Goal: Obtain resource: Obtain resource

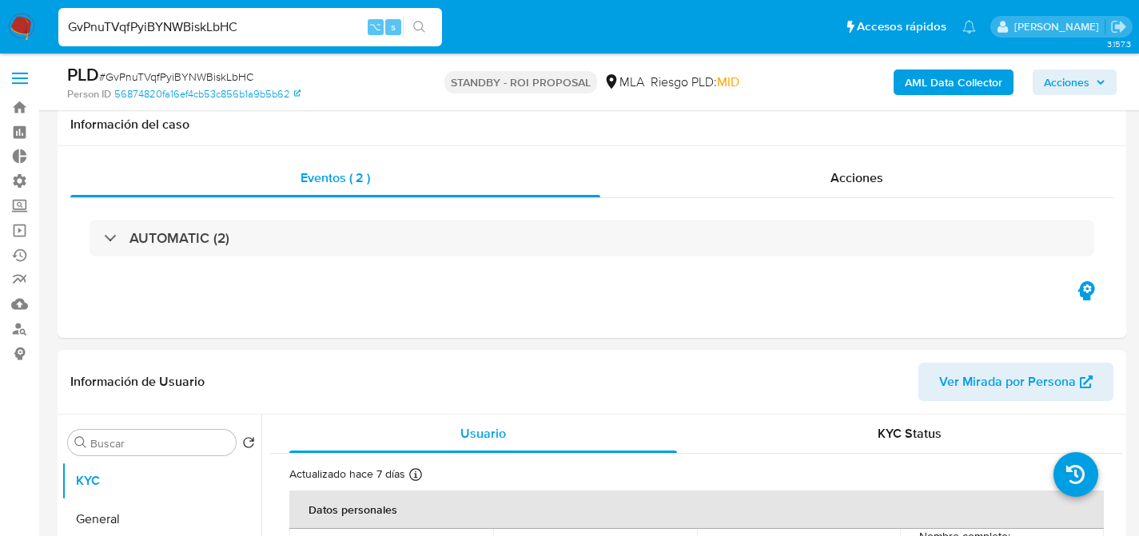
select select "10"
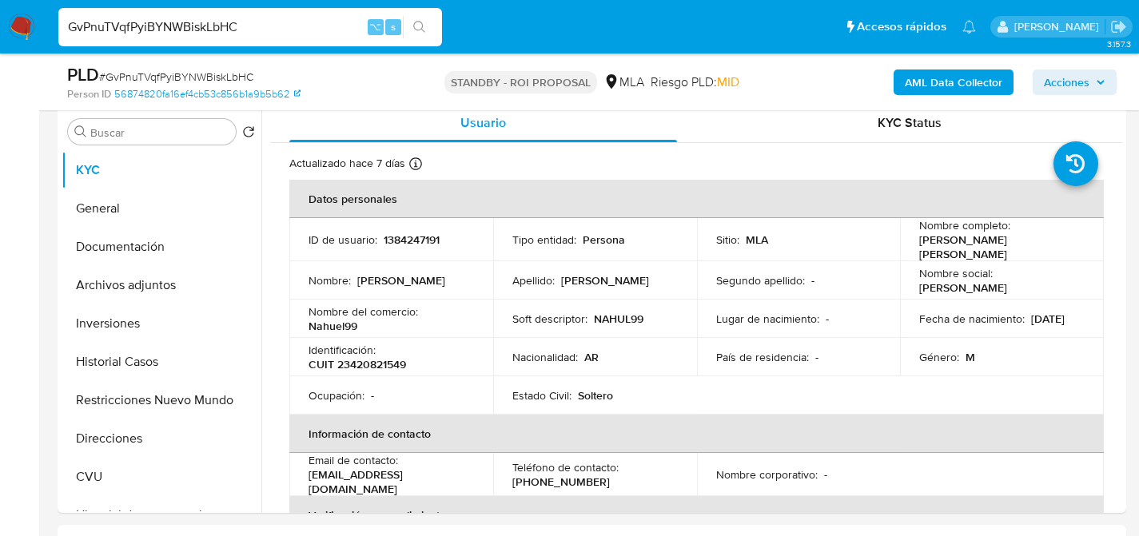
click at [283, 27] on input "GvPnuTVqfPyiBYNWBiskLbHC" at bounding box center [250, 27] width 384 height 21
paste input "XzVIDIknSVsfZAauHzDYZROu"
type input "XzVIDIknSVsfZAauHzDYZROu"
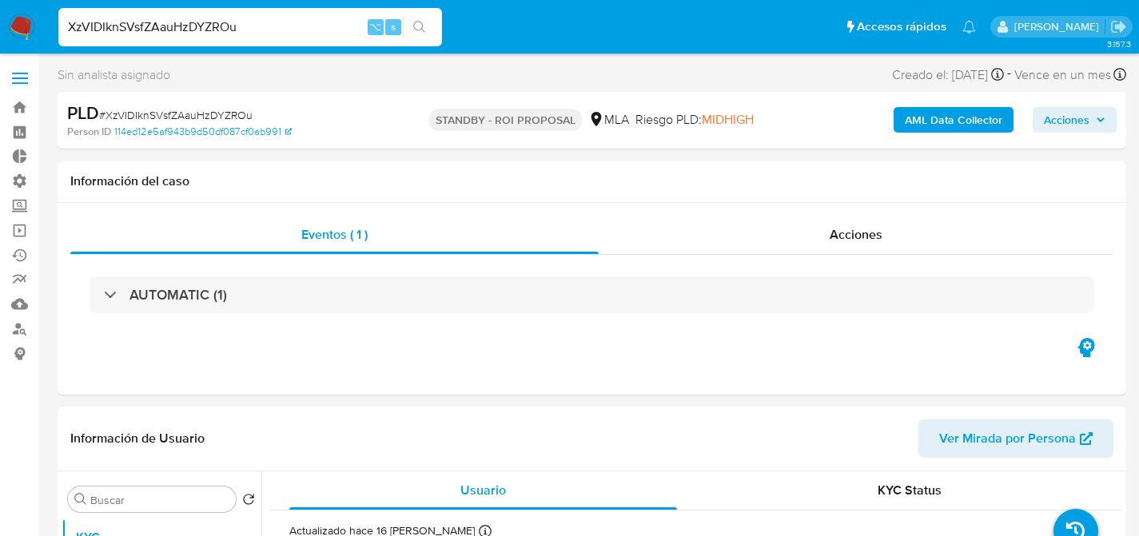
select select "10"
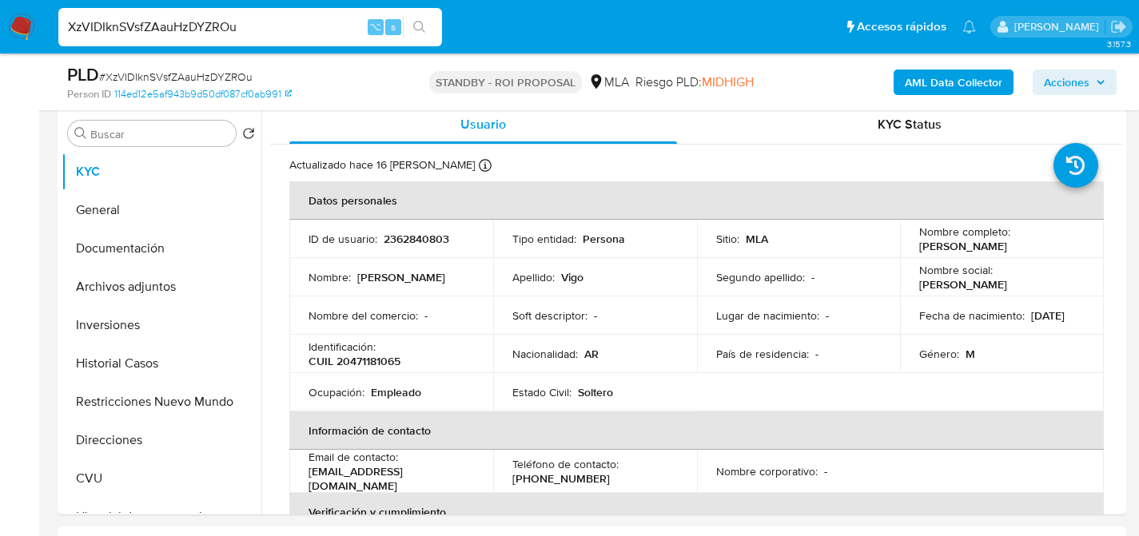
scroll to position [326, 0]
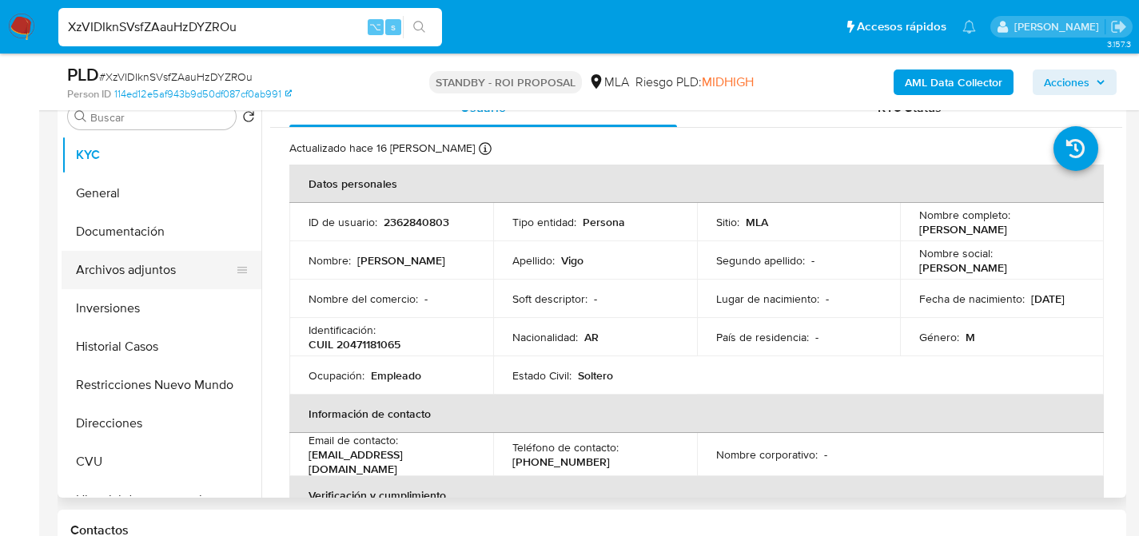
click at [92, 264] on button "Archivos adjuntos" at bounding box center [155, 270] width 187 height 38
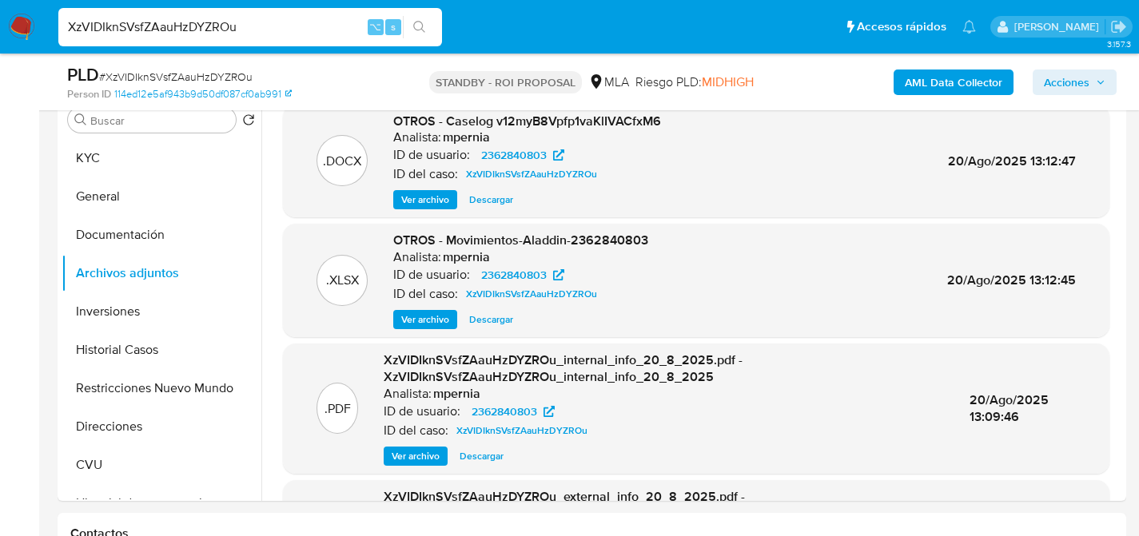
scroll to position [319, 0]
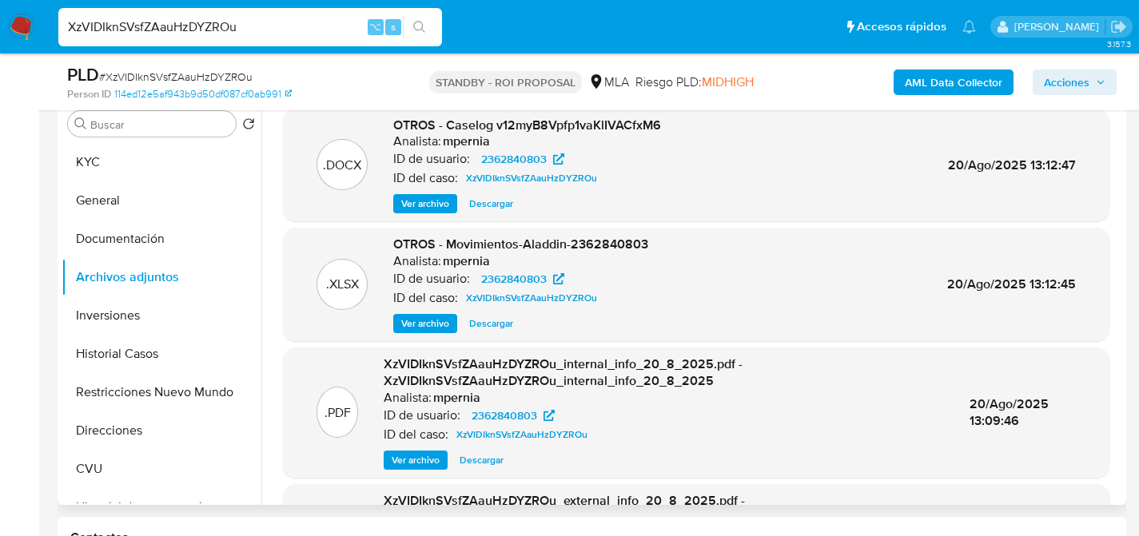
click at [507, 207] on span "Descargar" at bounding box center [491, 204] width 44 height 16
click at [121, 153] on button "KYC" at bounding box center [155, 162] width 187 height 38
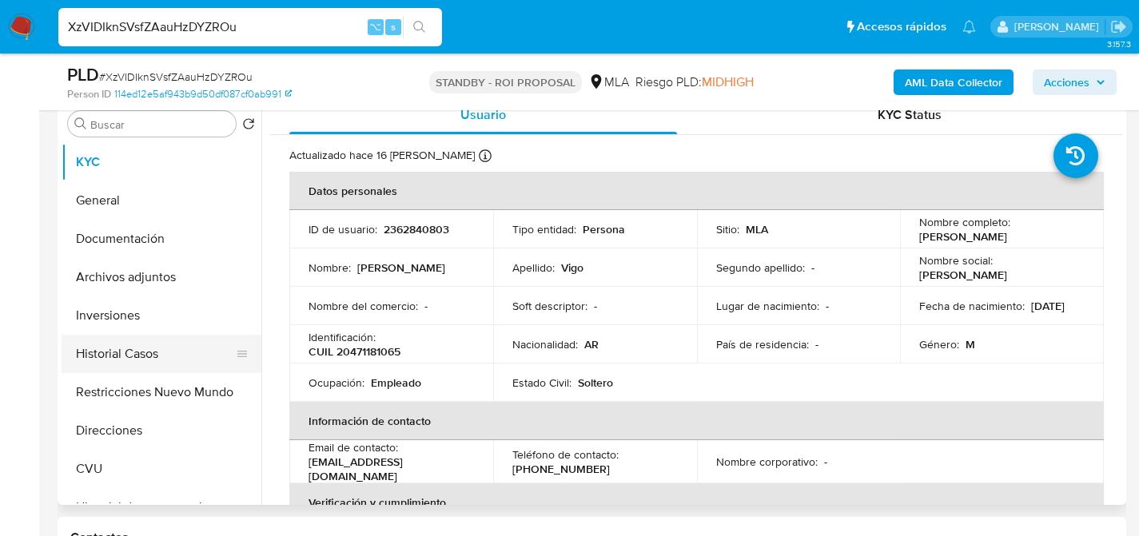
click at [106, 350] on button "Historial Casos" at bounding box center [155, 354] width 187 height 38
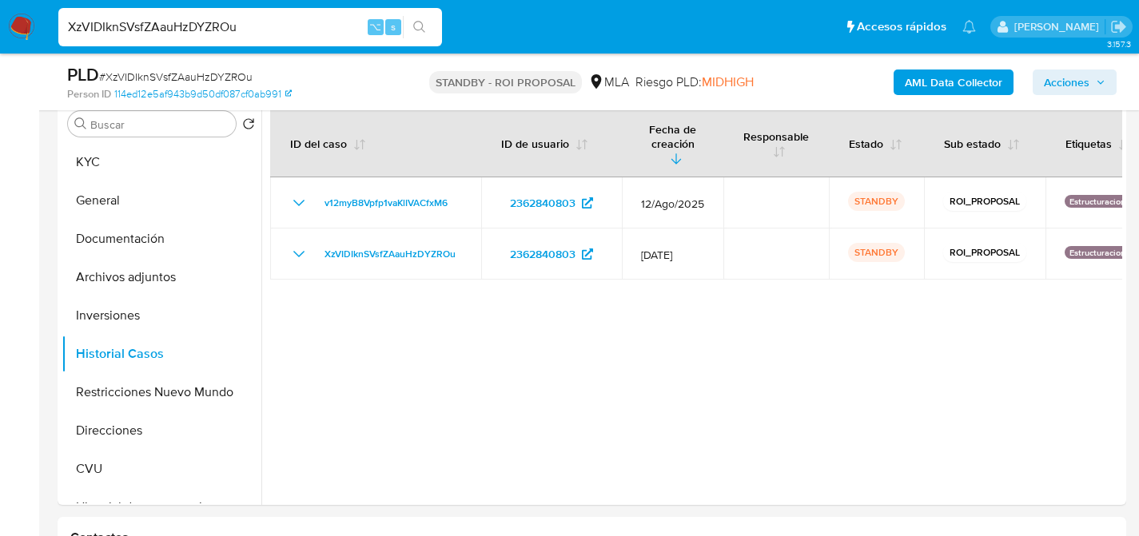
click at [318, 27] on input "XzVIDIknSVsfZAauHzDYZROu" at bounding box center [250, 27] width 384 height 21
paste input "CgwUFsr444zEYgTU3pF2UwPc"
type input "CgwUFsr444zEYgTU3pF2UwPc"
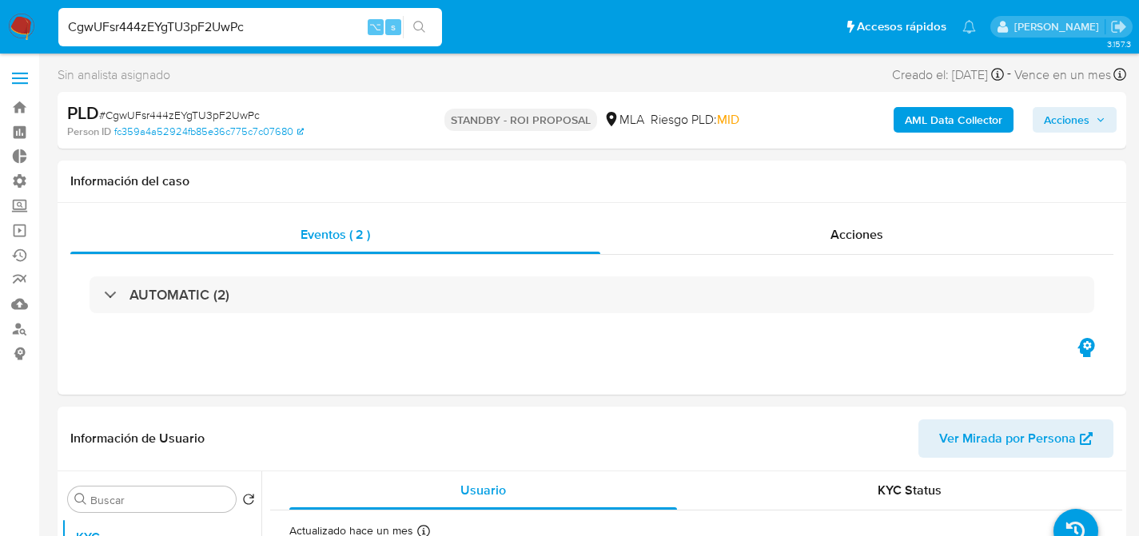
select select "10"
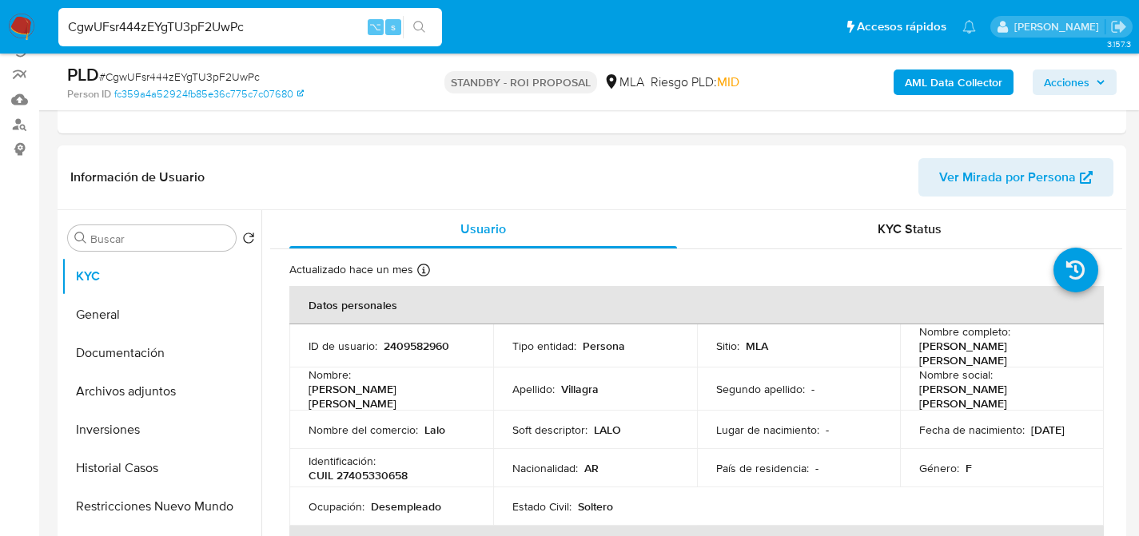
scroll to position [270, 0]
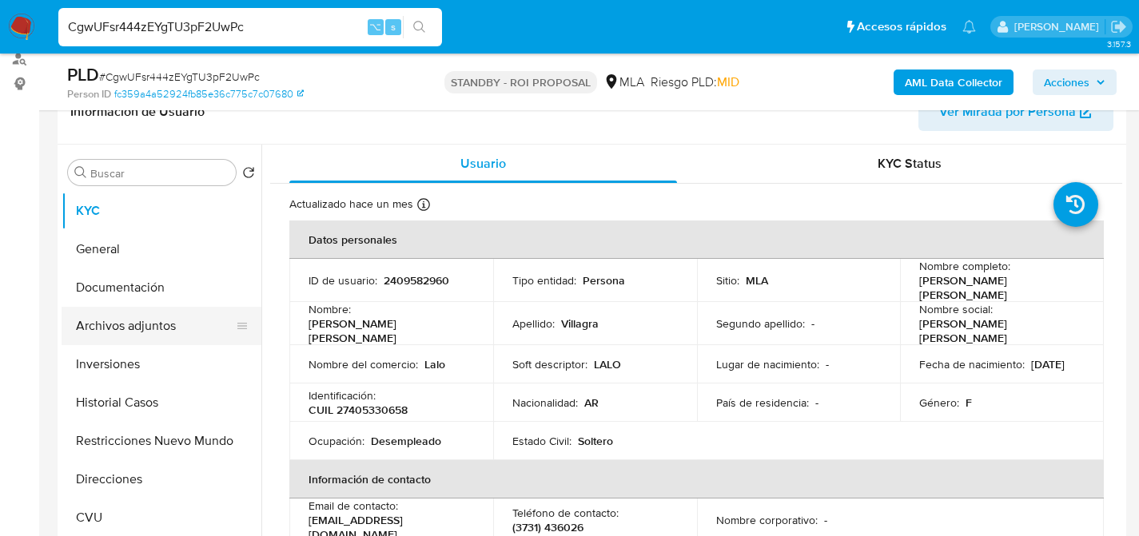
click at [140, 307] on button "Archivos adjuntos" at bounding box center [155, 326] width 187 height 38
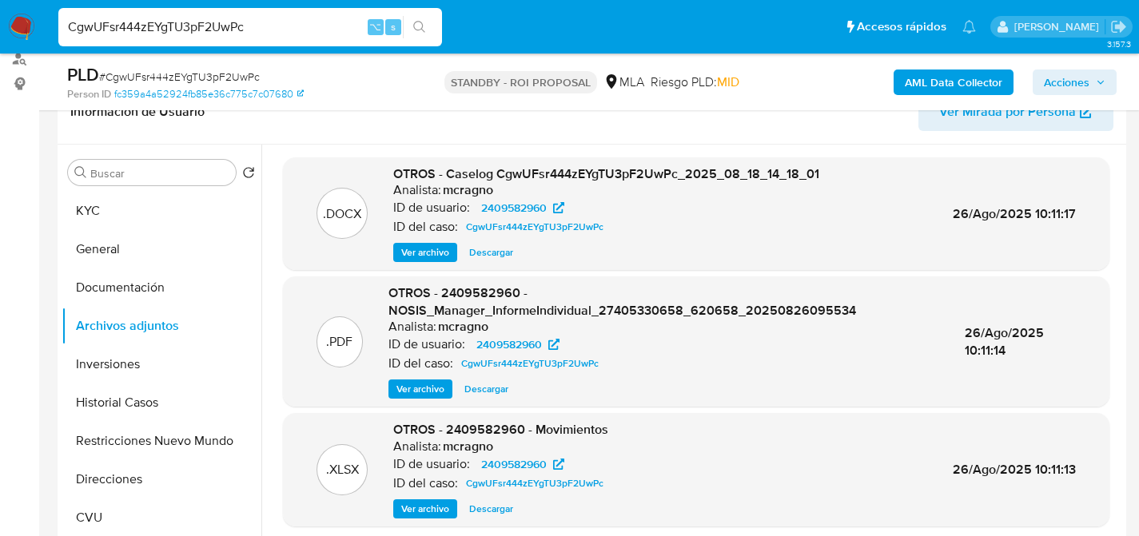
click at [503, 257] on span "Descargar" at bounding box center [491, 253] width 44 height 16
click at [277, 36] on input "CgwUFsr444zEYgTU3pF2UwPc" at bounding box center [250, 27] width 384 height 21
paste input "9OsQL6De4wllUFmhTSc8S9NG"
type input "9OsQL6De4wllUFmhTSc8S9NG"
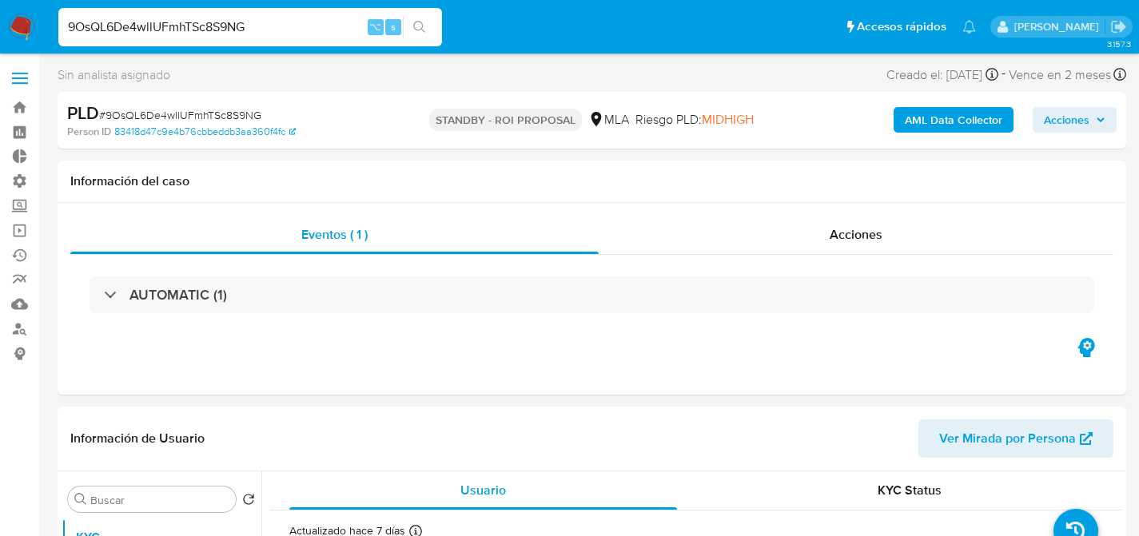
select select "10"
click at [261, 20] on input "9OsQL6De4wllUFmhTSc8S9NG" at bounding box center [250, 27] width 384 height 21
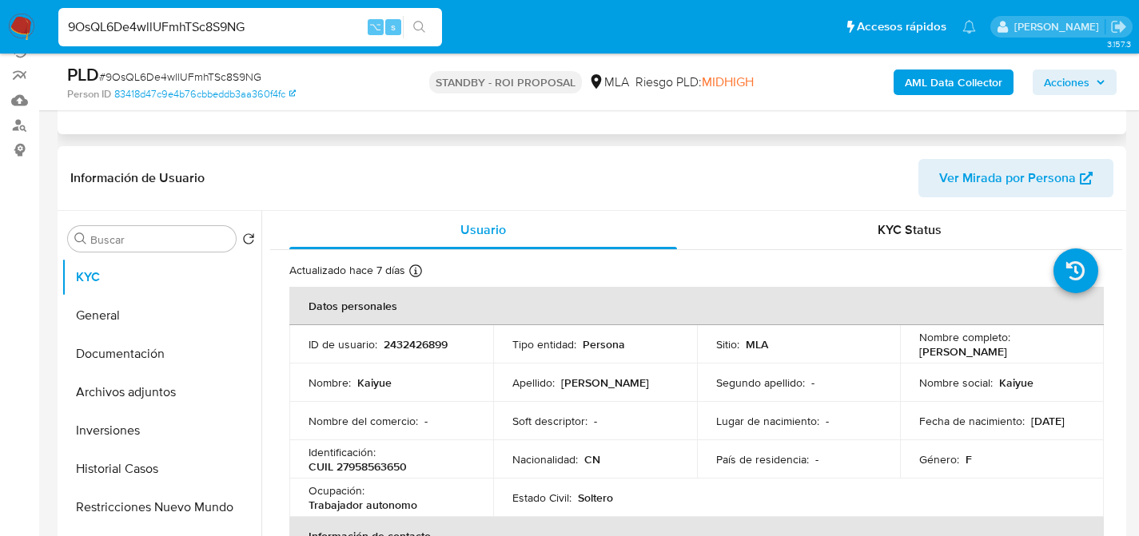
scroll to position [219, 0]
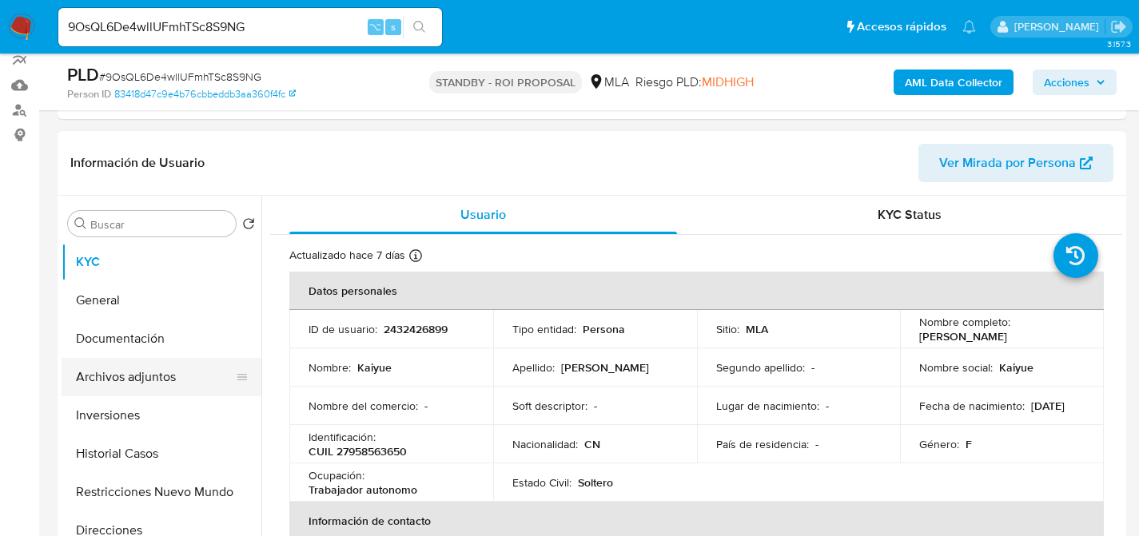
click at [118, 372] on button "Archivos adjuntos" at bounding box center [155, 377] width 187 height 38
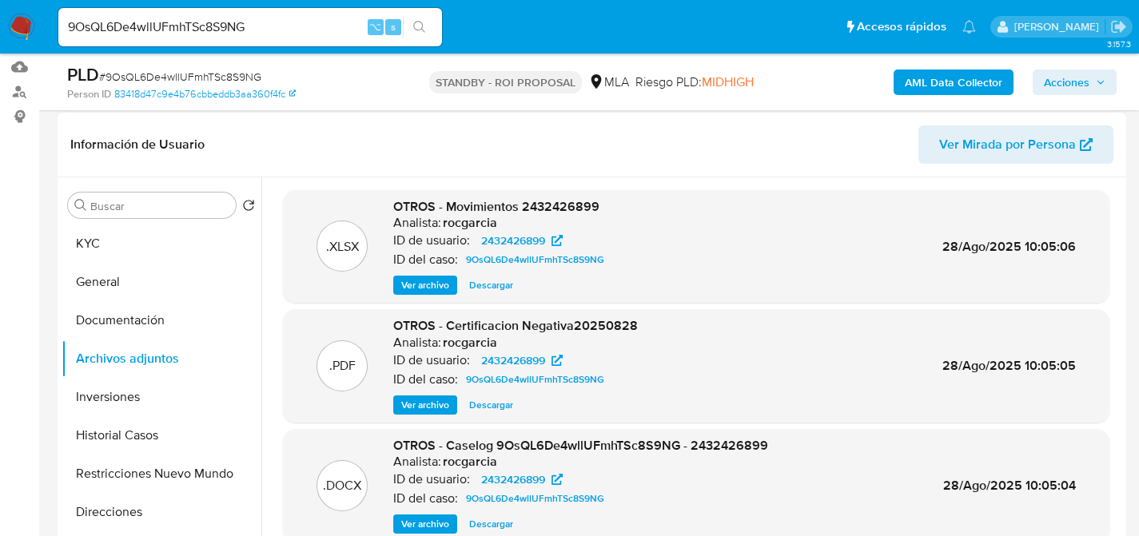
scroll to position [238, 0]
click at [489, 519] on span "Descargar" at bounding box center [491, 523] width 44 height 16
click at [374, 149] on header "Información de Usuario Ver Mirada por Persona" at bounding box center [591, 144] width 1043 height 38
click at [277, 37] on div "9OsQL6De4wllUFmhTSc8S9NG ⌥ s" at bounding box center [250, 27] width 384 height 38
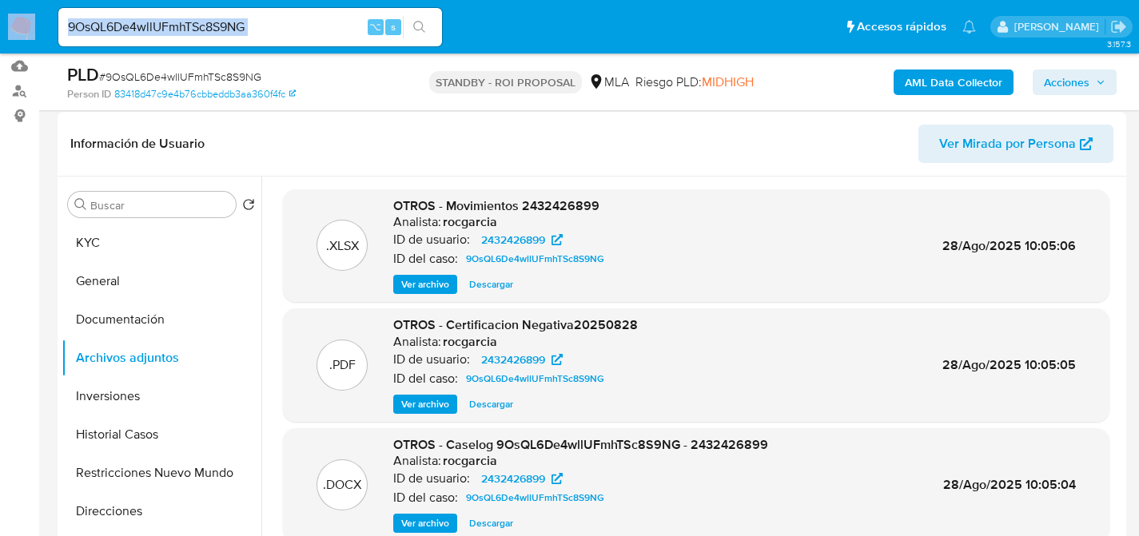
click at [277, 37] on div "9OsQL6De4wllUFmhTSc8S9NG ⌥ s" at bounding box center [250, 27] width 384 height 38
click at [287, 37] on div "9OsQL6De4wllUFmhTSc8S9NG ⌥ s" at bounding box center [250, 27] width 384 height 38
click at [306, 37] on input "9OsQL6De4wllUFmhTSc8S9NG" at bounding box center [250, 27] width 384 height 21
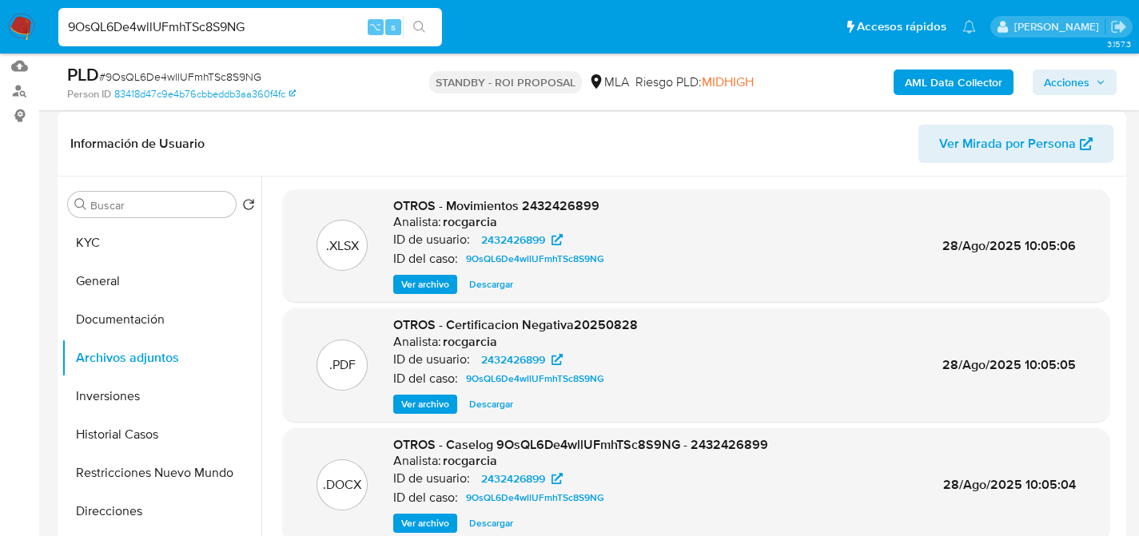
paste input "Vd76ChAkpjXT1xye32O4dIiT"
type input "Vd76ChAkpjXT1xye32O4dIiT"
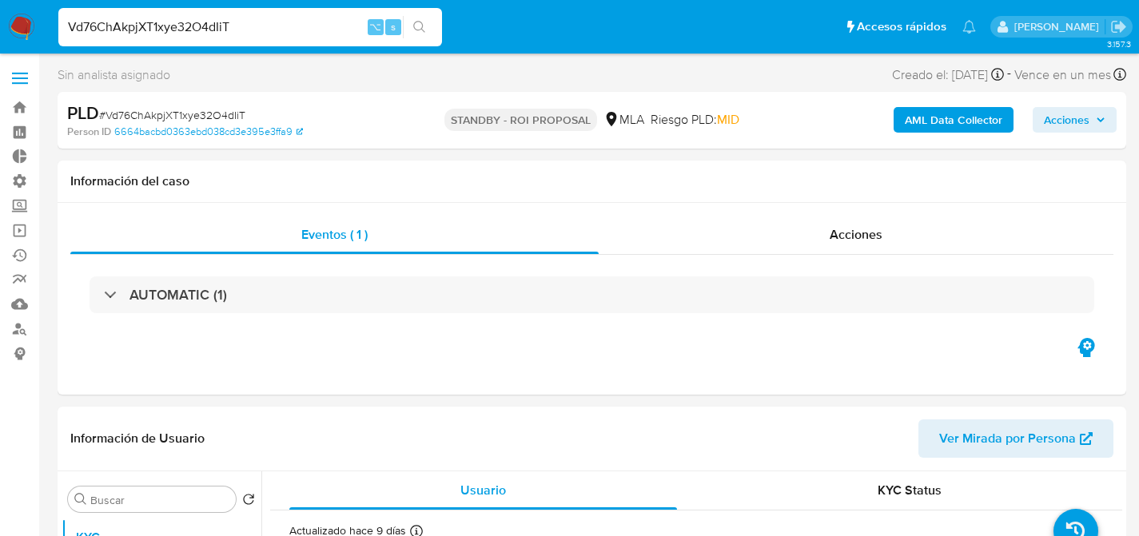
select select "10"
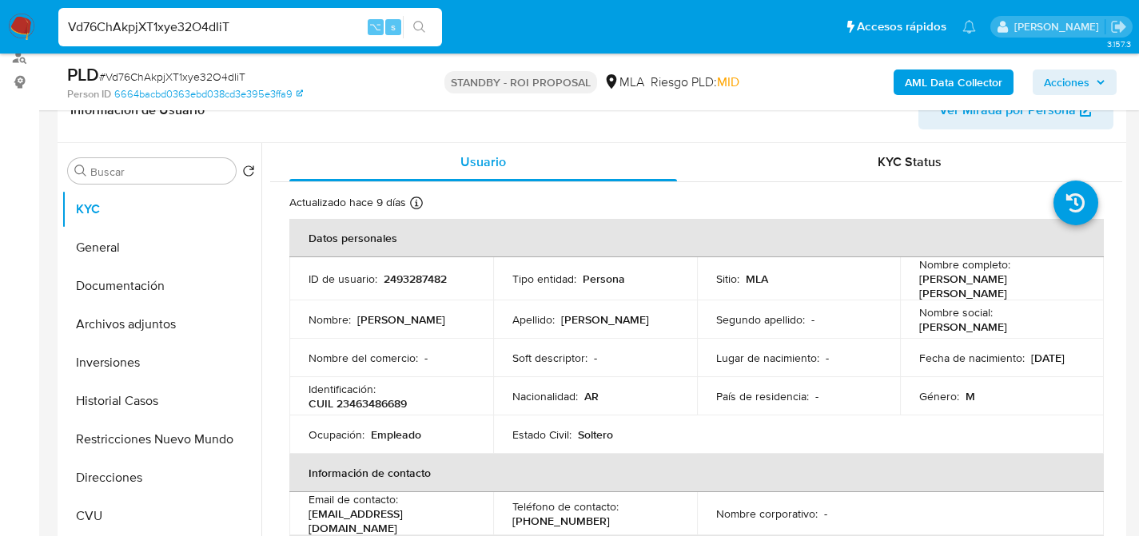
scroll to position [275, 0]
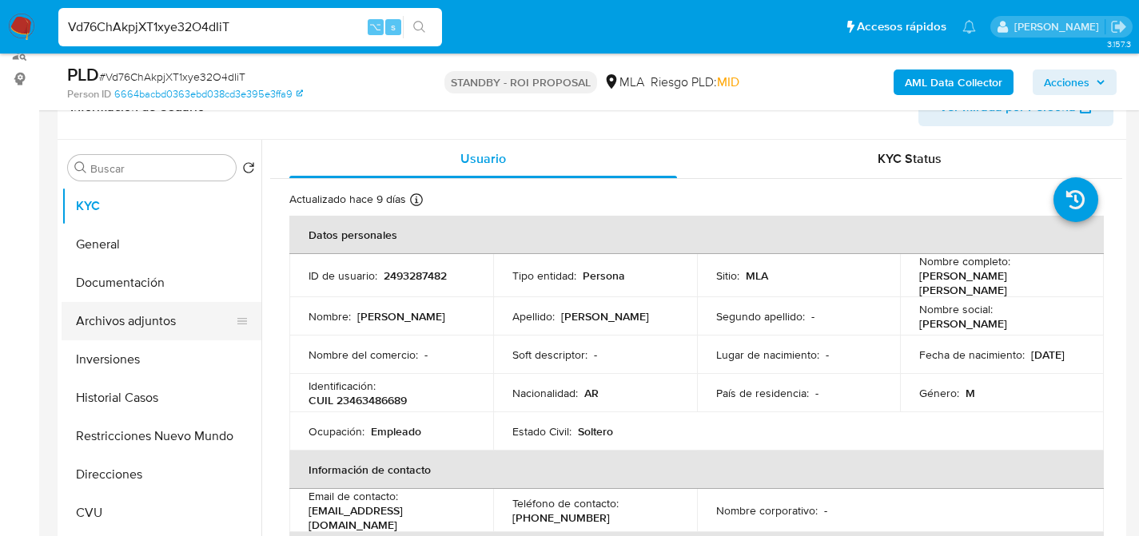
click at [131, 339] on button "Archivos adjuntos" at bounding box center [155, 321] width 187 height 38
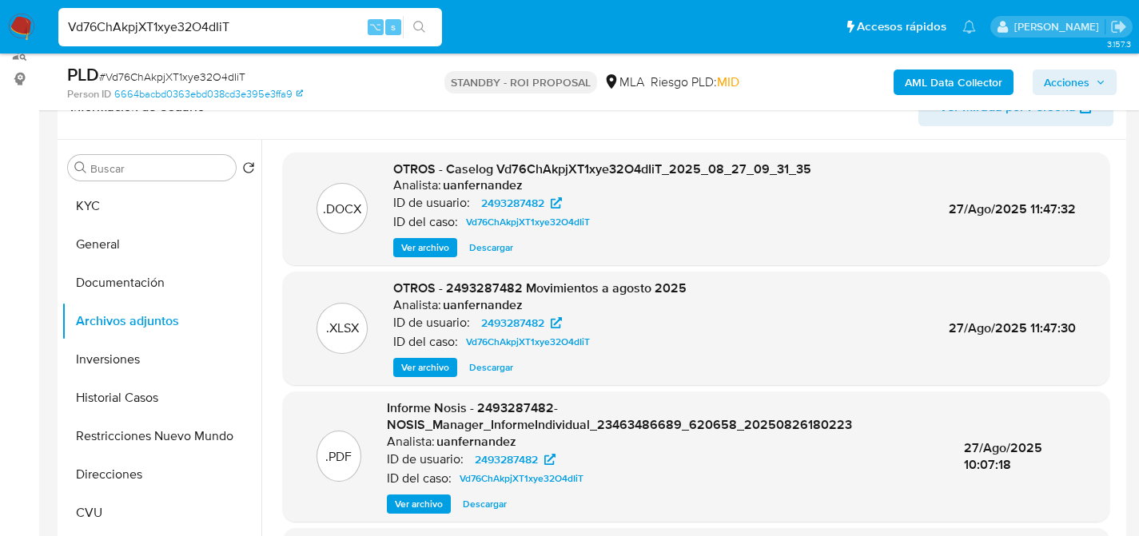
click at [482, 247] on span "Descargar" at bounding box center [491, 248] width 44 height 16
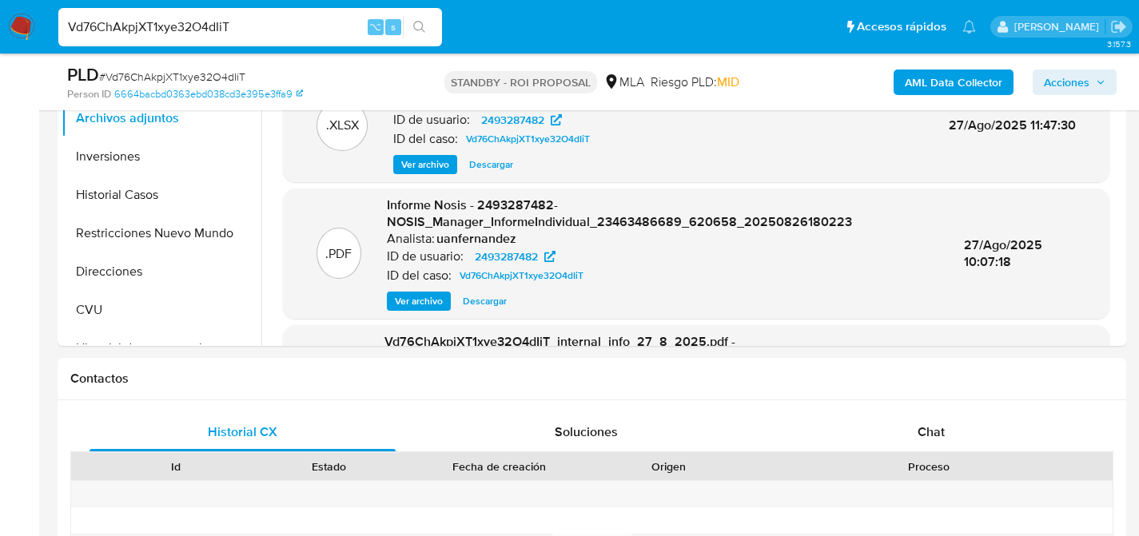
scroll to position [0, 0]
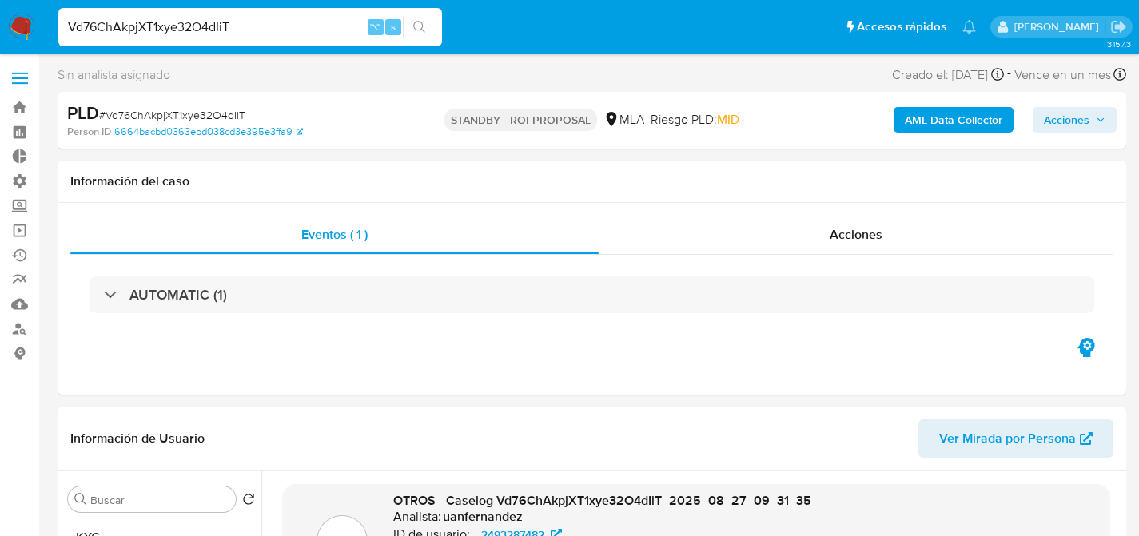
click at [236, 25] on input "Vd76ChAkpjXT1xye32O4dIiT" at bounding box center [250, 27] width 384 height 21
paste input "dmd1srmjOfrZv3ovSDAikxHK"
type input "dmd1srmjOfrZv3ovSDAikxHK"
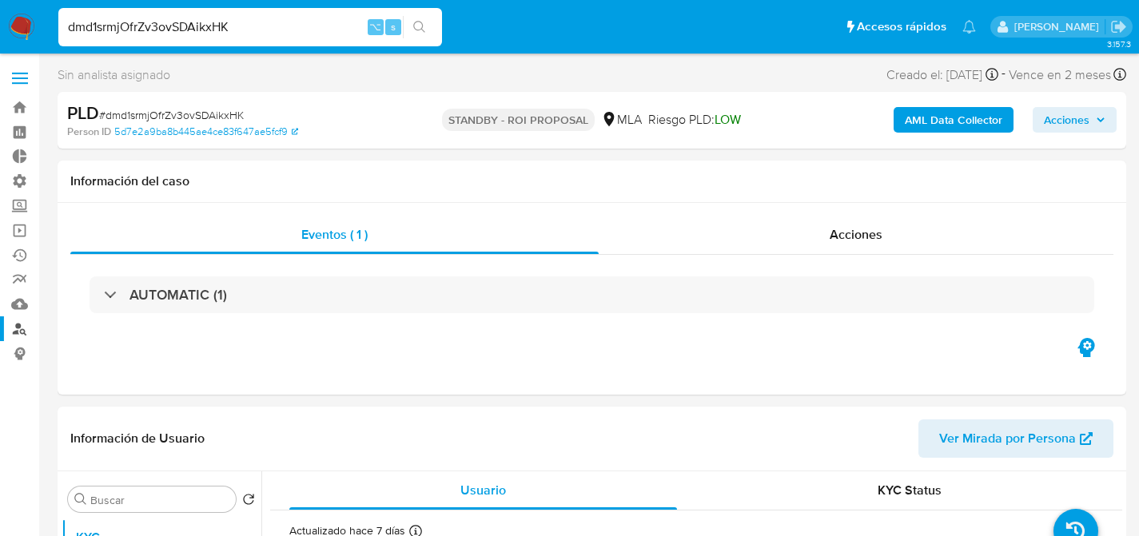
select select "10"
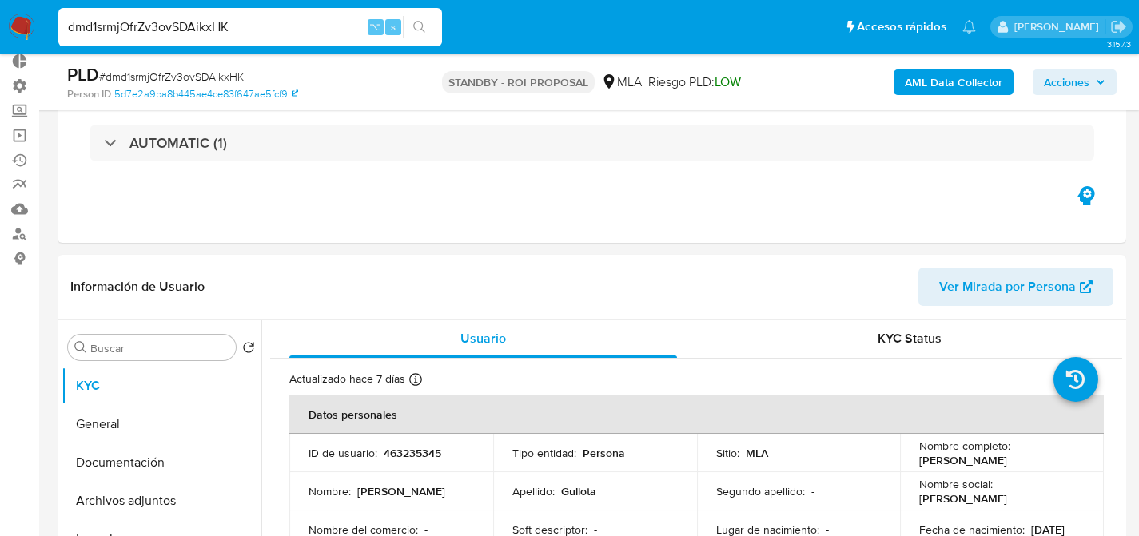
scroll to position [266, 0]
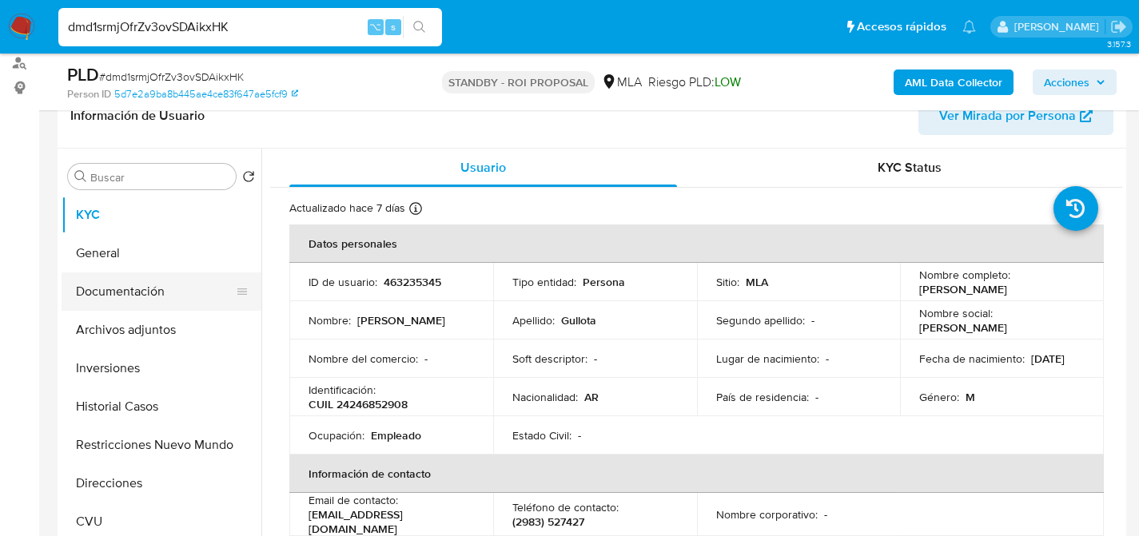
click at [96, 307] on button "Documentación" at bounding box center [155, 292] width 187 height 38
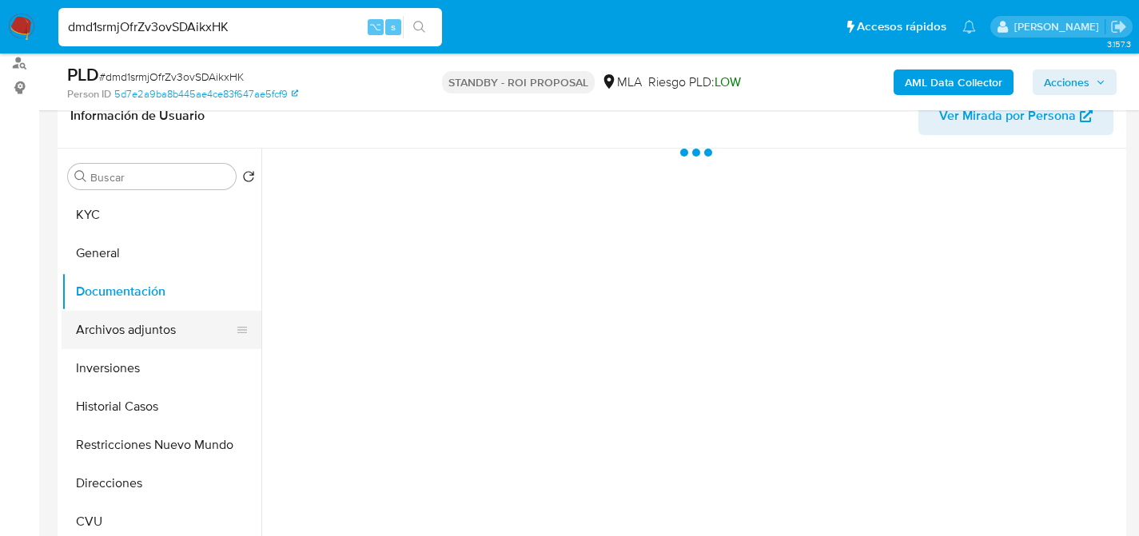
click at [105, 336] on button "Archivos adjuntos" at bounding box center [155, 330] width 187 height 38
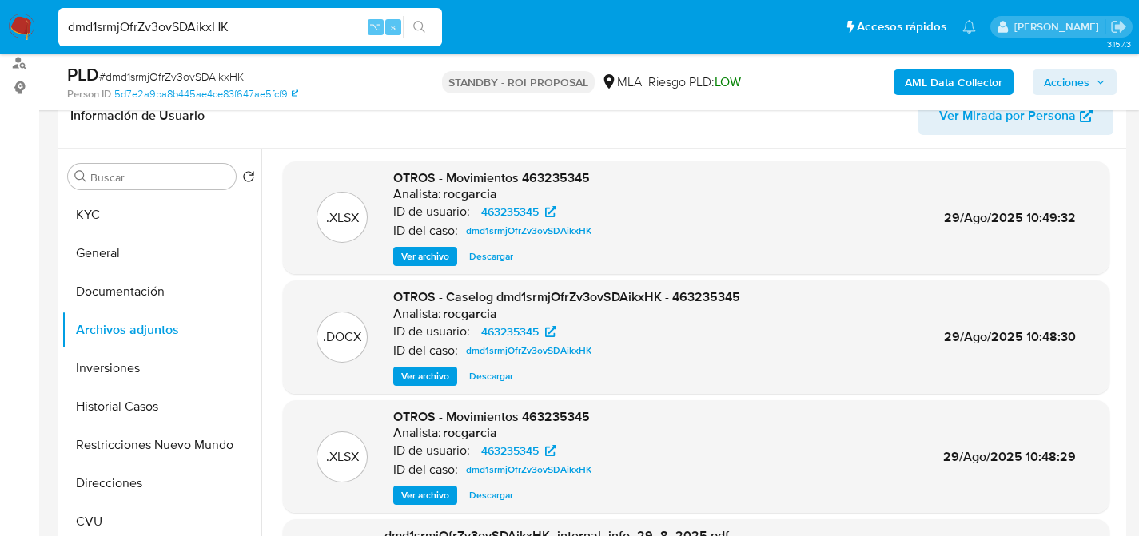
click at [488, 374] on span "Descargar" at bounding box center [491, 376] width 44 height 16
